Goal: Task Accomplishment & Management: Complete application form

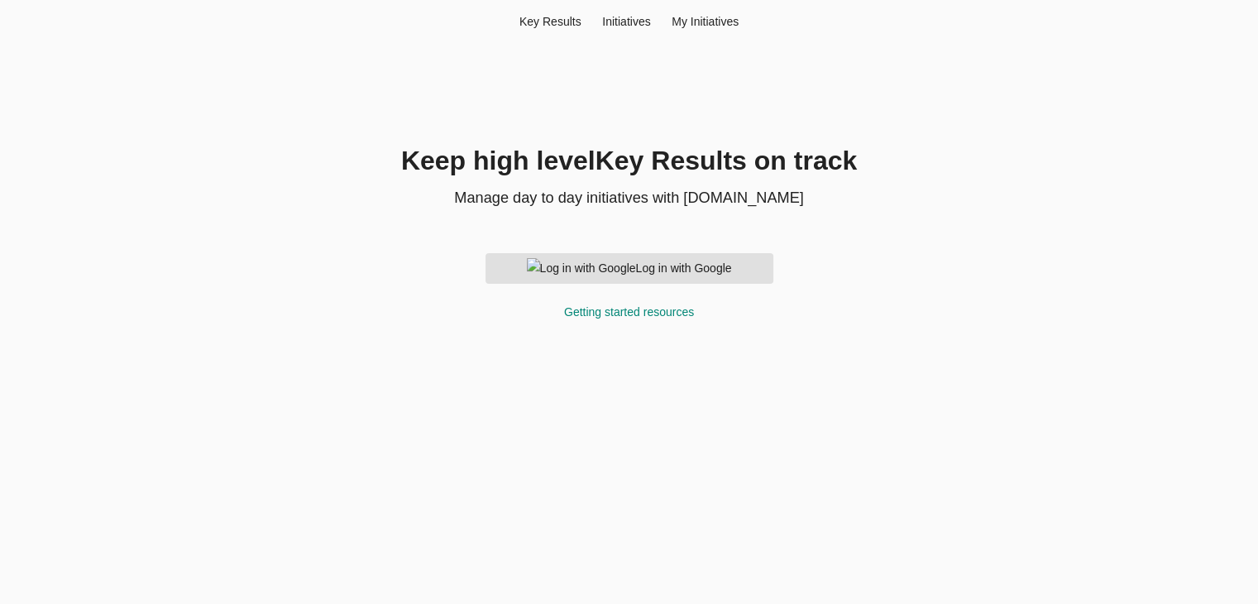
click at [679, 273] on span "Log in with Google" at bounding box center [629, 268] width 261 height 21
click at [631, 21] on div "Initiatives" at bounding box center [625, 21] width 69 height 17
click at [706, 24] on div "My Initiatives" at bounding box center [705, 21] width 88 height 17
click at [592, 259] on span "Log in with Google" at bounding box center [629, 268] width 261 height 21
click at [642, 310] on div "Getting started resources" at bounding box center [629, 312] width 288 height 17
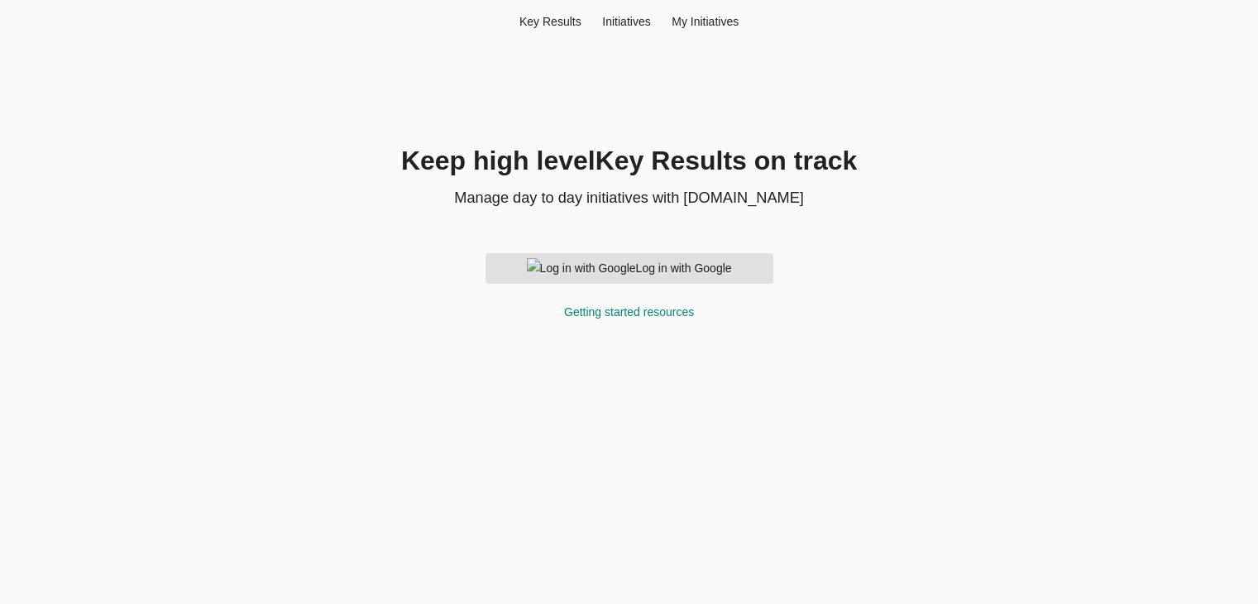
click at [640, 311] on div "Getting started resources" at bounding box center [629, 312] width 288 height 17
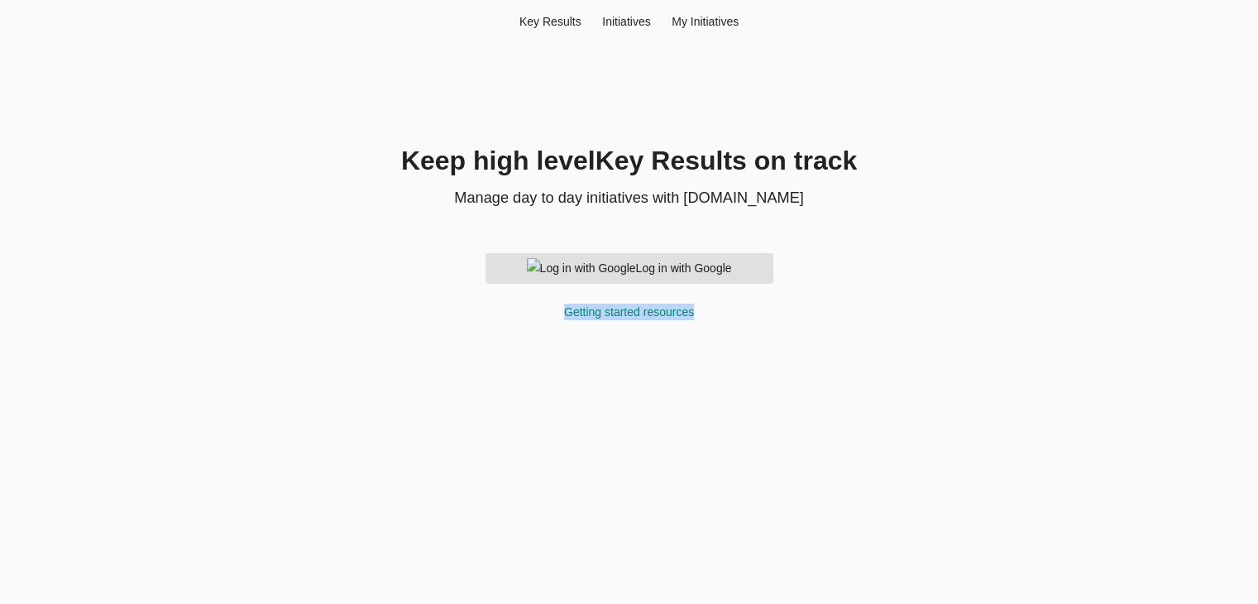
click at [820, 423] on div "Key Result s Initiatives My Initiatives Keep high level Key Result s on track M…" at bounding box center [628, 302] width 1241 height 604
click at [697, 24] on div "My Initiatives" at bounding box center [705, 21] width 88 height 17
click at [616, 22] on div "Initiatives" at bounding box center [625, 21] width 69 height 17
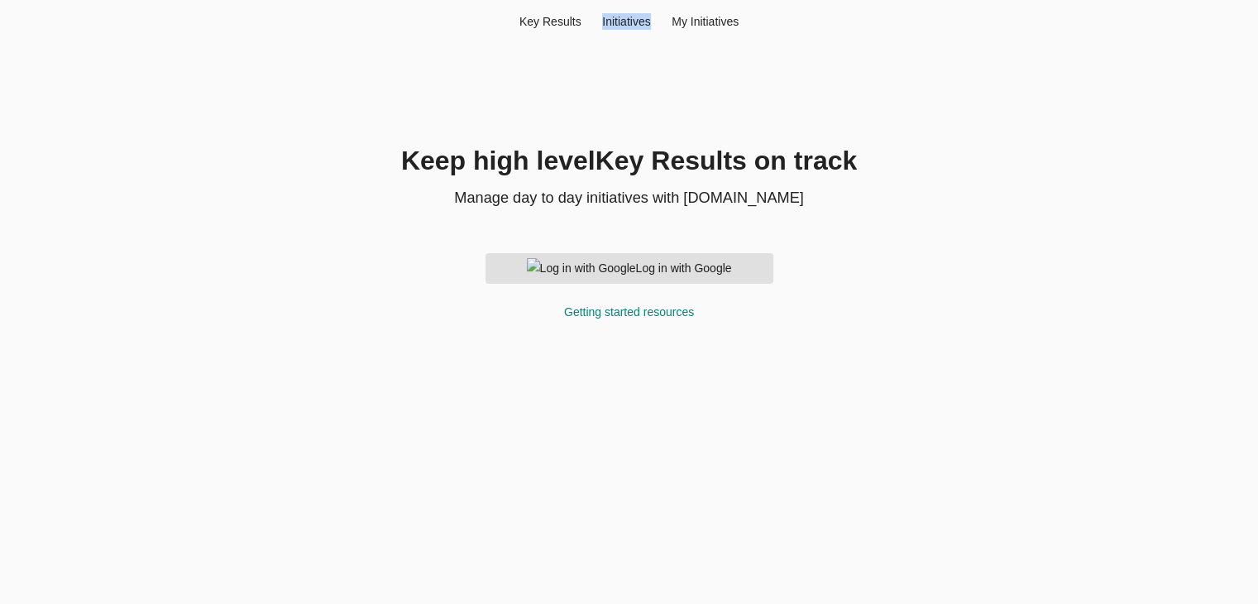
click at [616, 22] on div "Initiatives" at bounding box center [625, 21] width 69 height 17
click at [798, 338] on div "Log in with Google Getting started resources" at bounding box center [629, 281] width 367 height 117
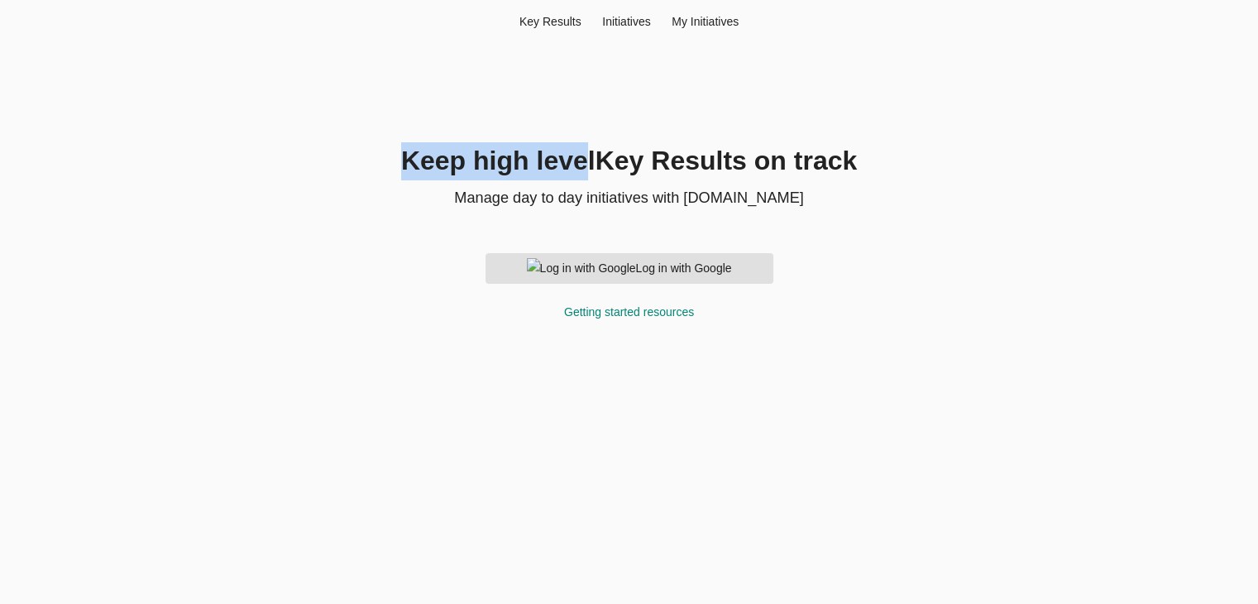
drag, startPoint x: 421, startPoint y: 163, endPoint x: 591, endPoint y: 150, distance: 170.1
click at [591, 150] on h1 "Keep high level Key Result s on track" at bounding box center [629, 161] width 754 height 38
copy h1 "Keep high leve"
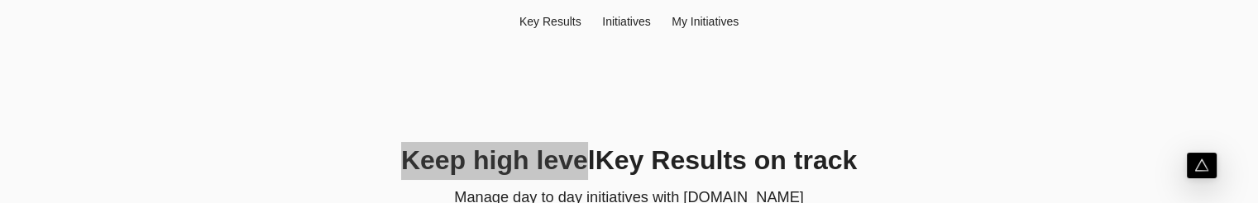
scroll to position [136, 0]
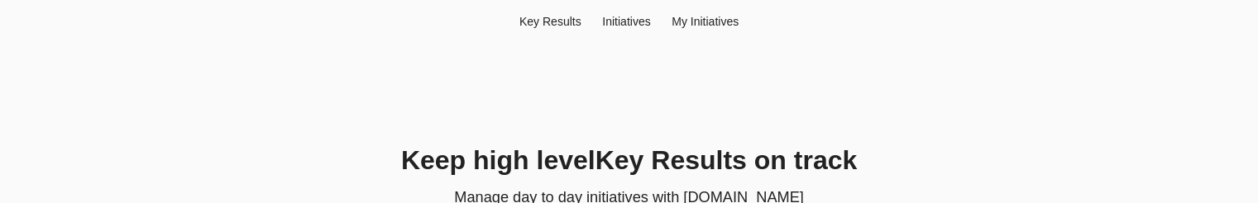
scroll to position [136, 0]
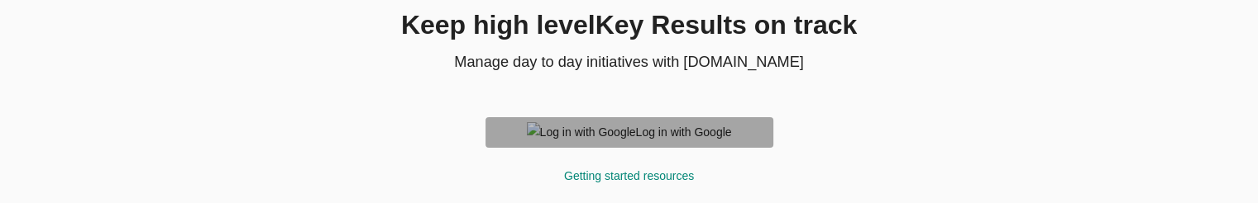
click at [595, 130] on span "Log in with Google" at bounding box center [629, 132] width 261 height 21
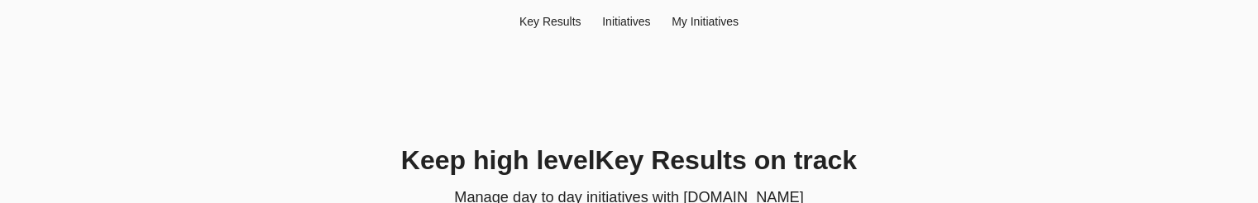
scroll to position [136, 0]
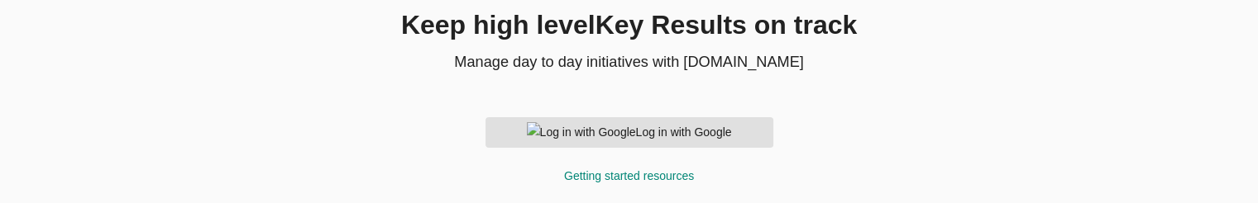
scroll to position [133, 0]
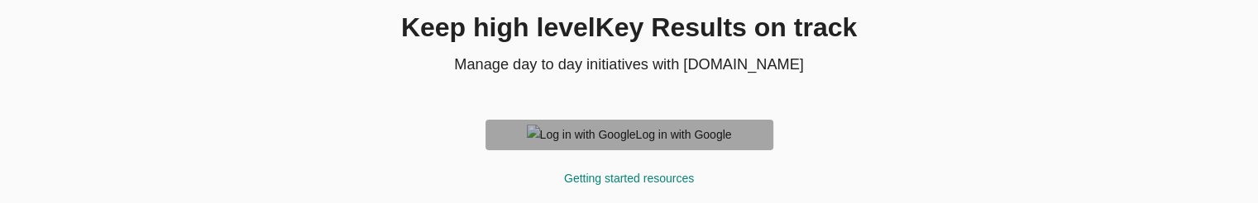
click at [615, 138] on span "Log in with Google" at bounding box center [629, 135] width 261 height 21
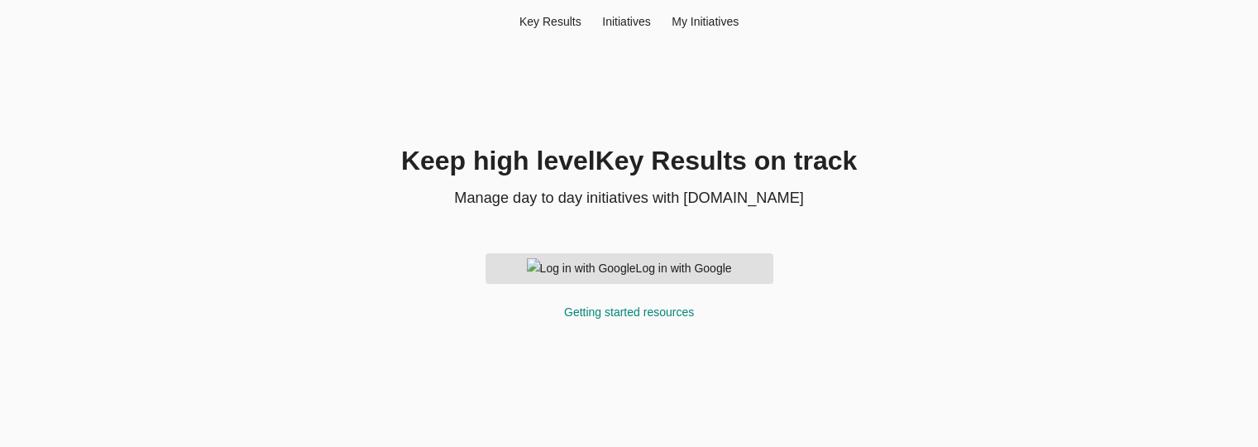
scroll to position [4, 0]
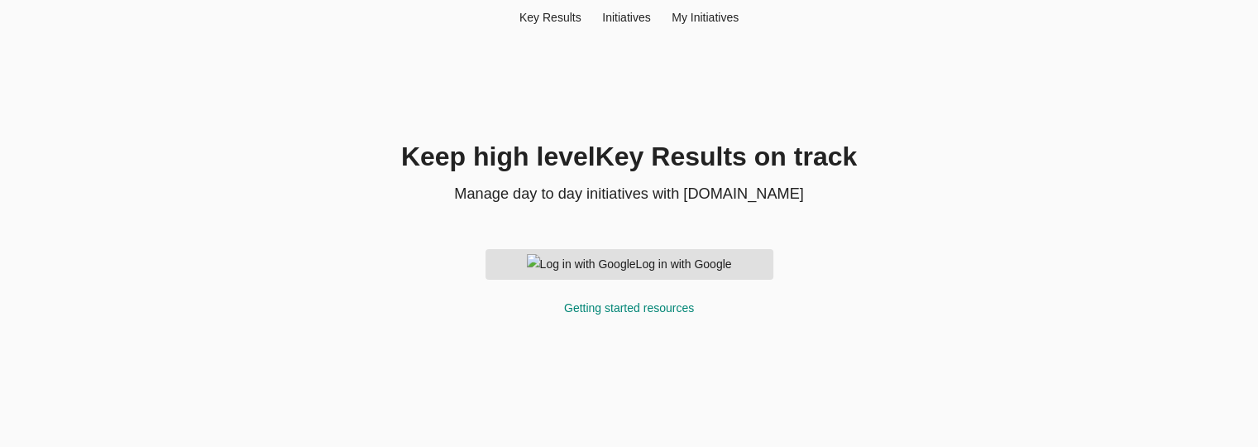
click at [622, 263] on span "Log in with Google" at bounding box center [629, 264] width 261 height 21
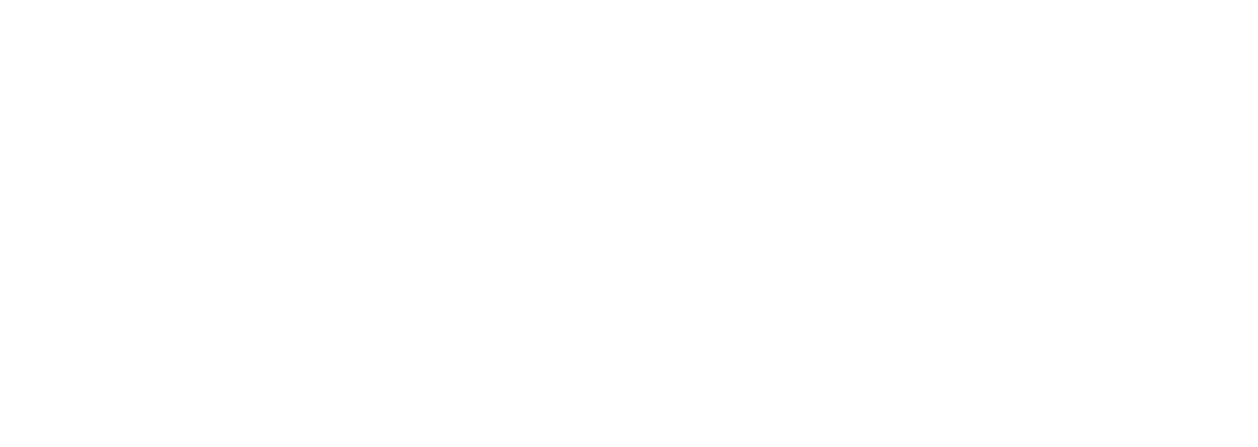
scroll to position [4, 0]
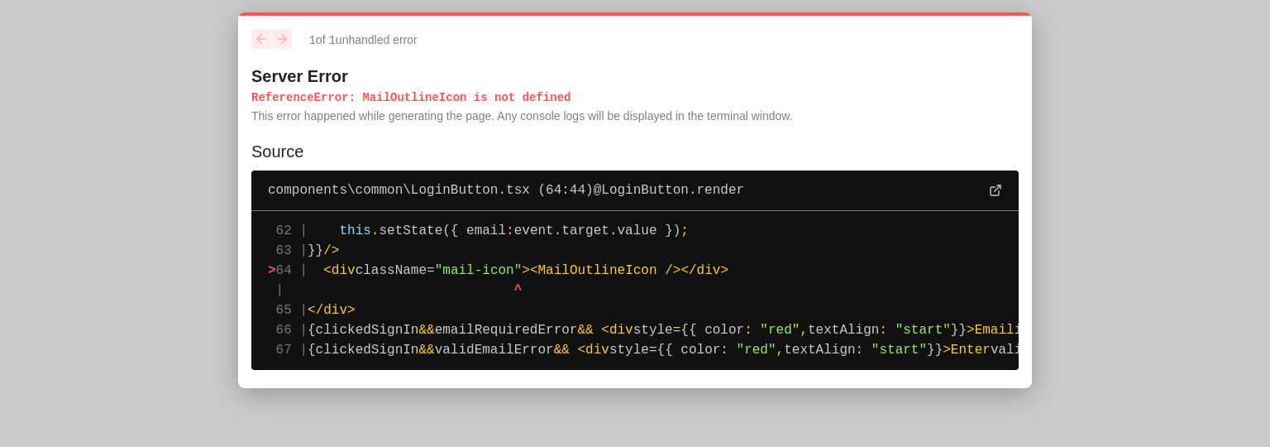
click at [426, 96] on p "ReferenceError : MailOutlineIcon is not defined" at bounding box center [635, 97] width 768 height 17
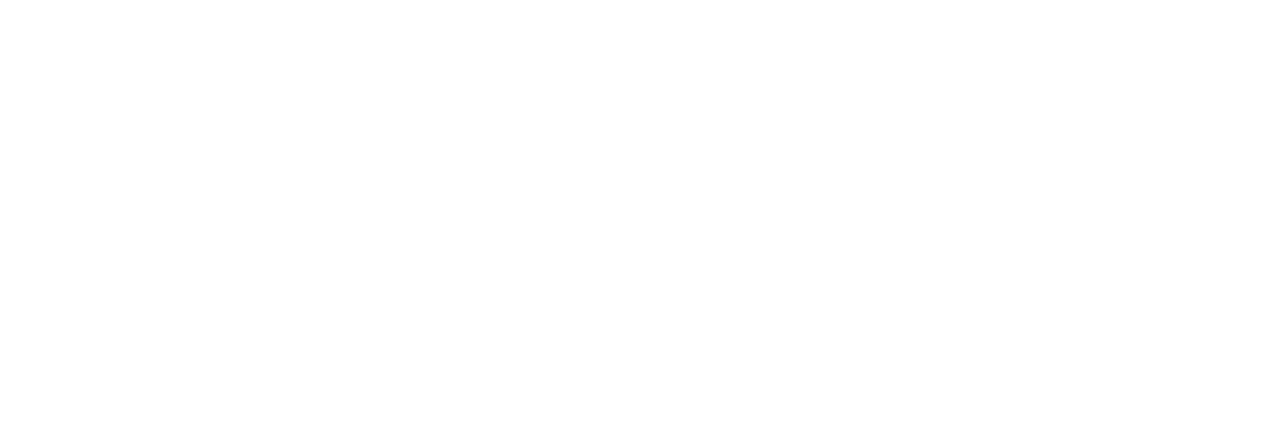
scroll to position [4, 0]
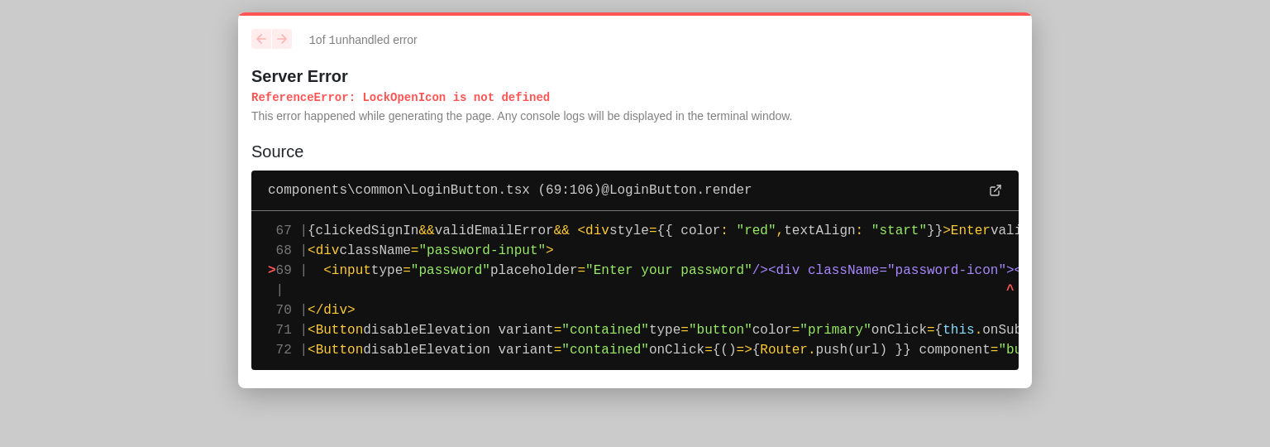
click at [395, 100] on p "ReferenceError : LockOpenIcon is not defined" at bounding box center [635, 97] width 768 height 17
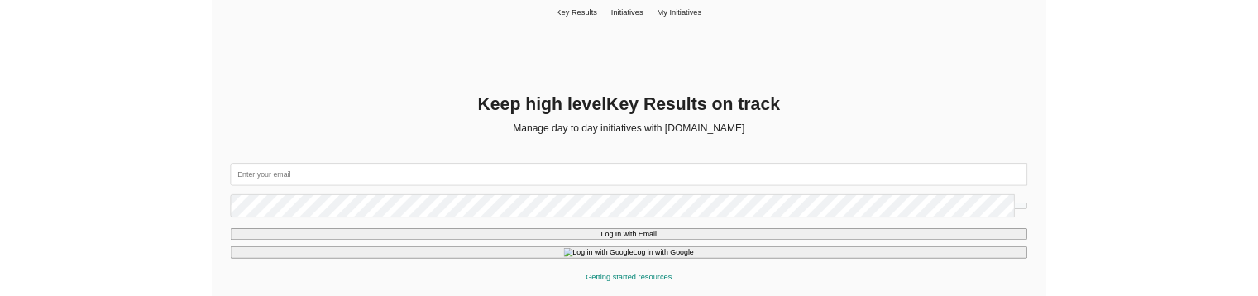
scroll to position [7, 0]
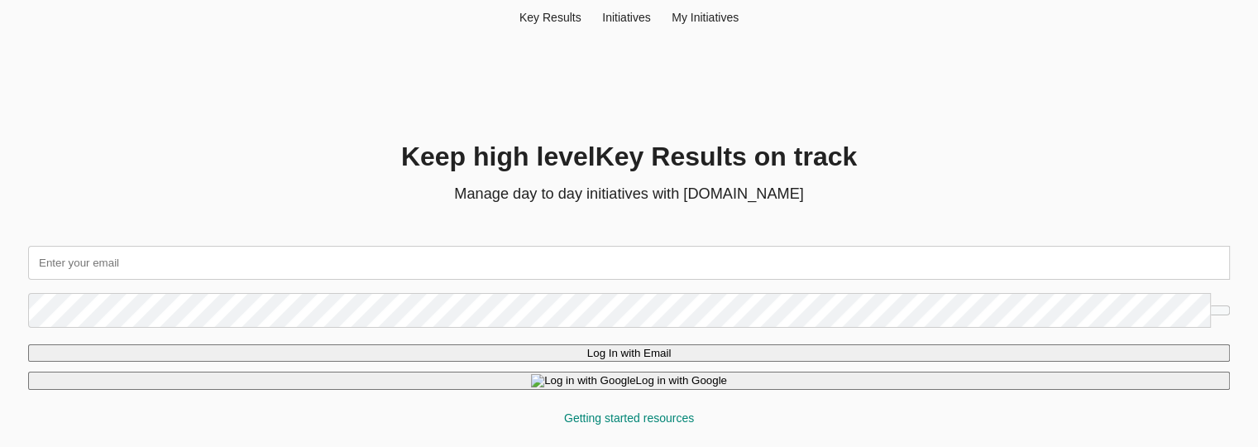
click at [574, 268] on input "text" at bounding box center [629, 263] width 1202 height 34
type input "[EMAIL_ADDRESS][DOMAIN_NAME]"
click at [658, 349] on span "Log In with Email" at bounding box center [629, 353] width 84 height 12
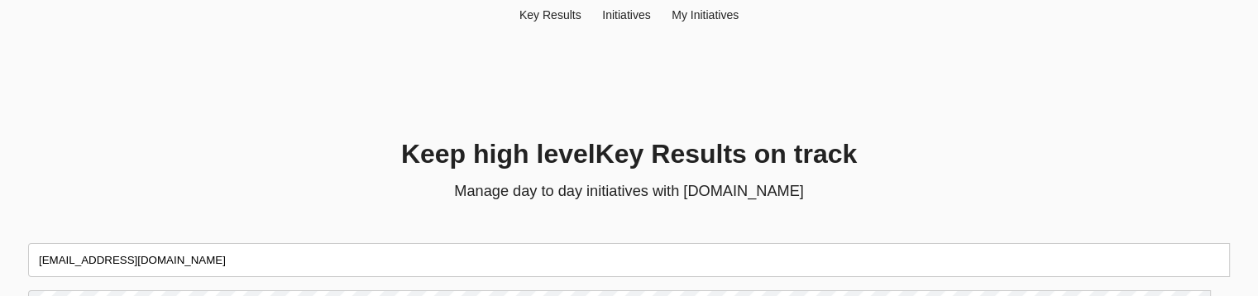
scroll to position [156, 0]
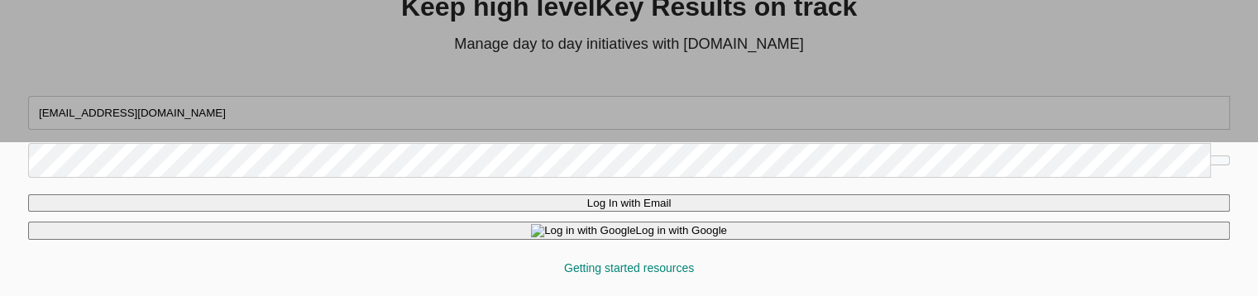
click at [639, 199] on span "Log In with Email" at bounding box center [629, 203] width 84 height 12
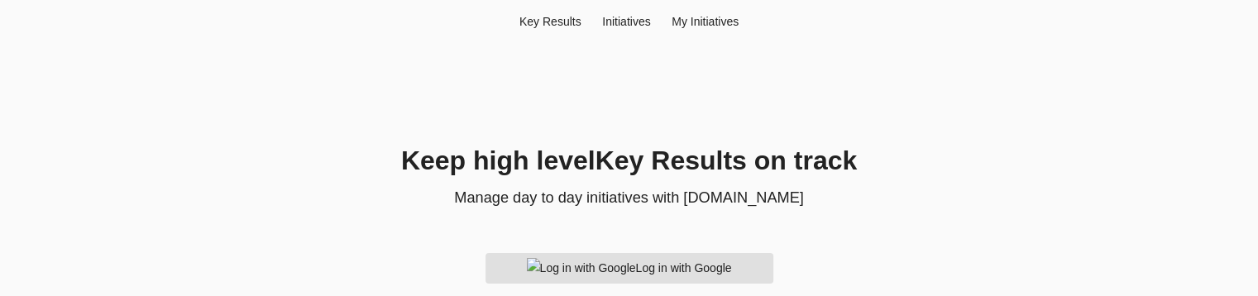
scroll to position [43, 0]
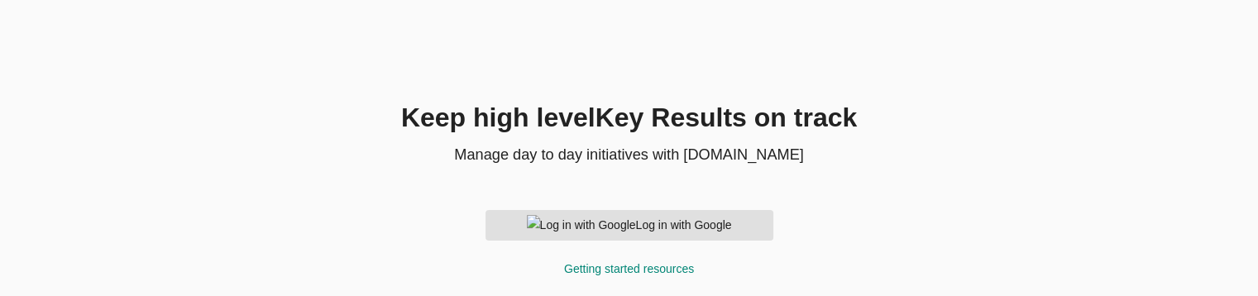
click at [575, 226] on img "button" at bounding box center [581, 225] width 109 height 21
